Goal: Information Seeking & Learning: Learn about a topic

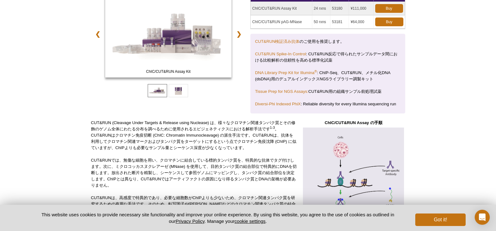
scroll to position [32, 0]
